Goal: Book appointment/travel/reservation

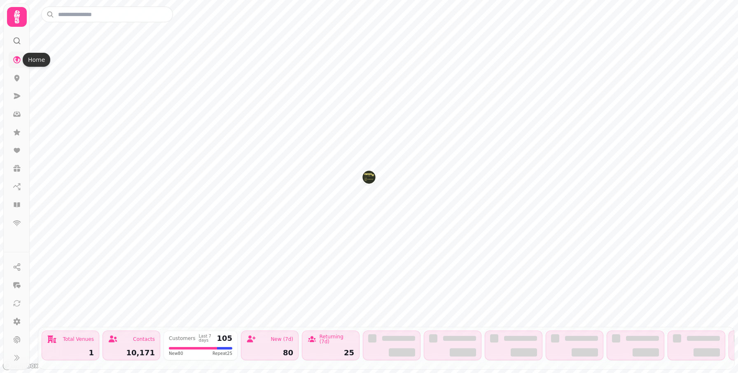
click at [18, 58] on icon at bounding box center [17, 60] width 8 height 8
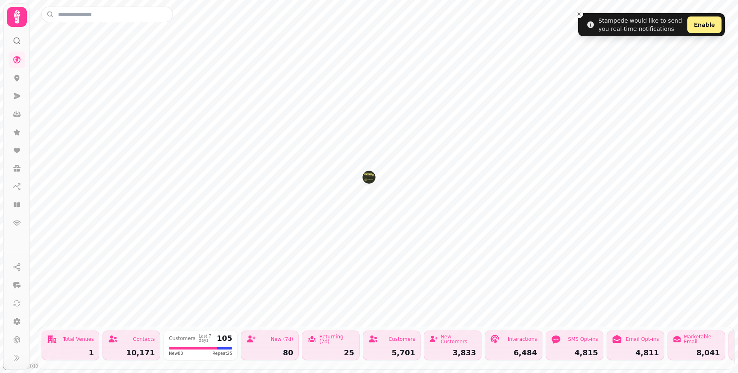
click at [372, 180] on img "Kilchrenan Inn" at bounding box center [368, 177] width 13 height 13
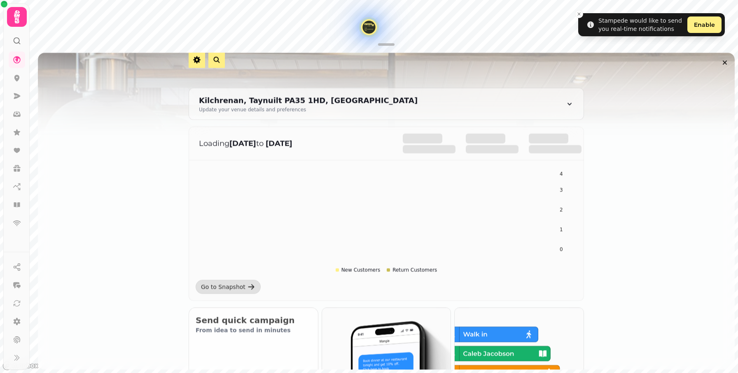
scroll to position [170, 0]
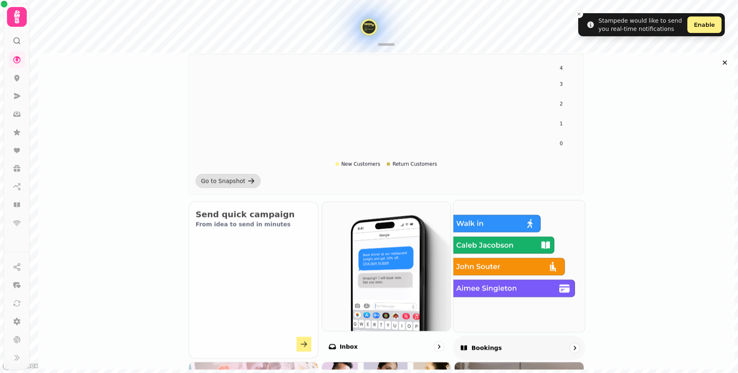
click at [486, 278] on img at bounding box center [519, 266] width 145 height 145
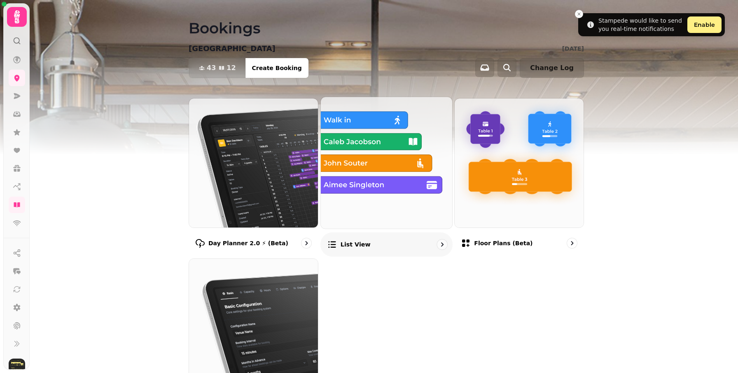
click at [381, 198] on img at bounding box center [386, 162] width 145 height 145
